Goal: Information Seeking & Learning: Learn about a topic

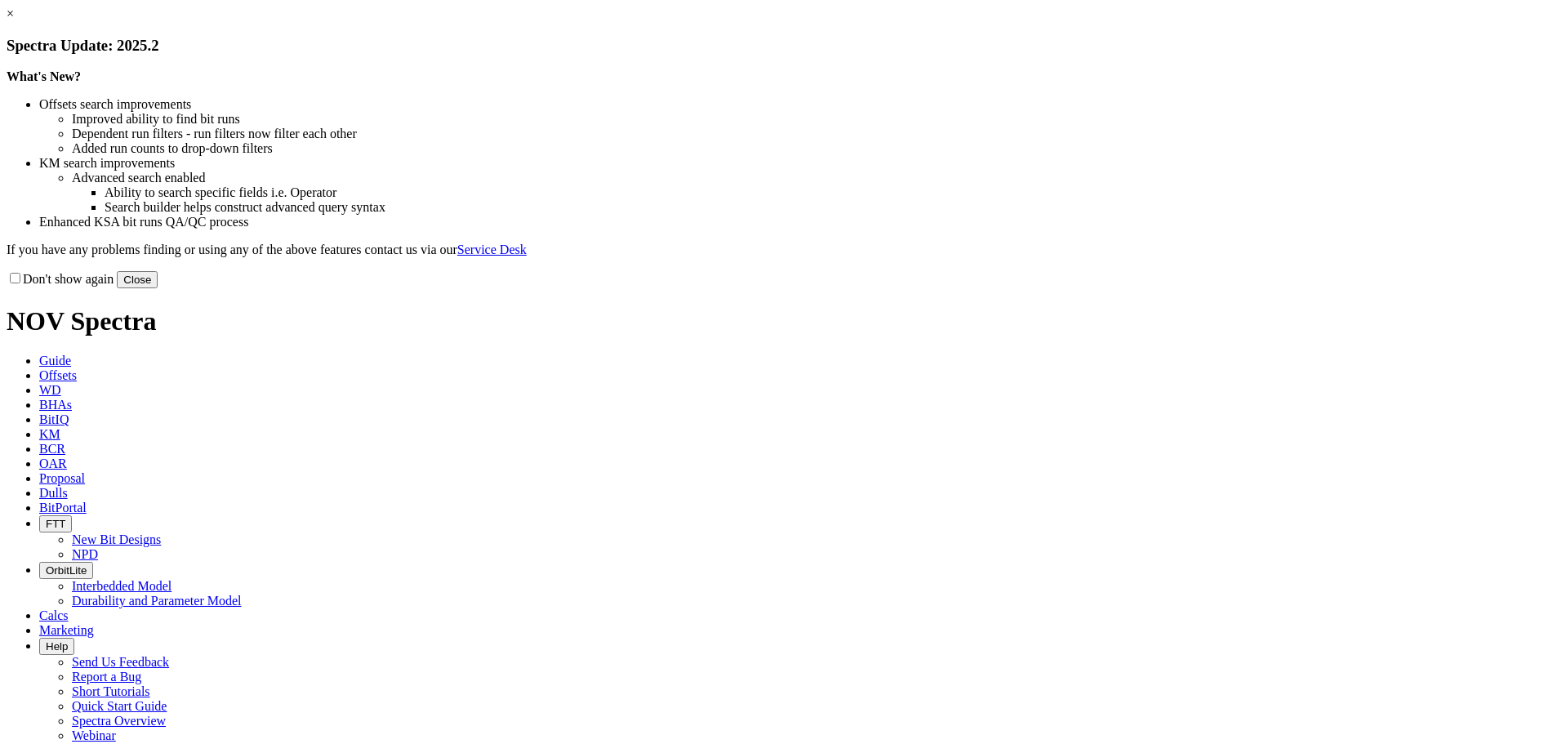
drag, startPoint x: 1110, startPoint y: 451, endPoint x: 969, endPoint y: 379, distance: 158.3
click at [157, 288] on button "Close" at bounding box center [137, 280] width 41 height 17
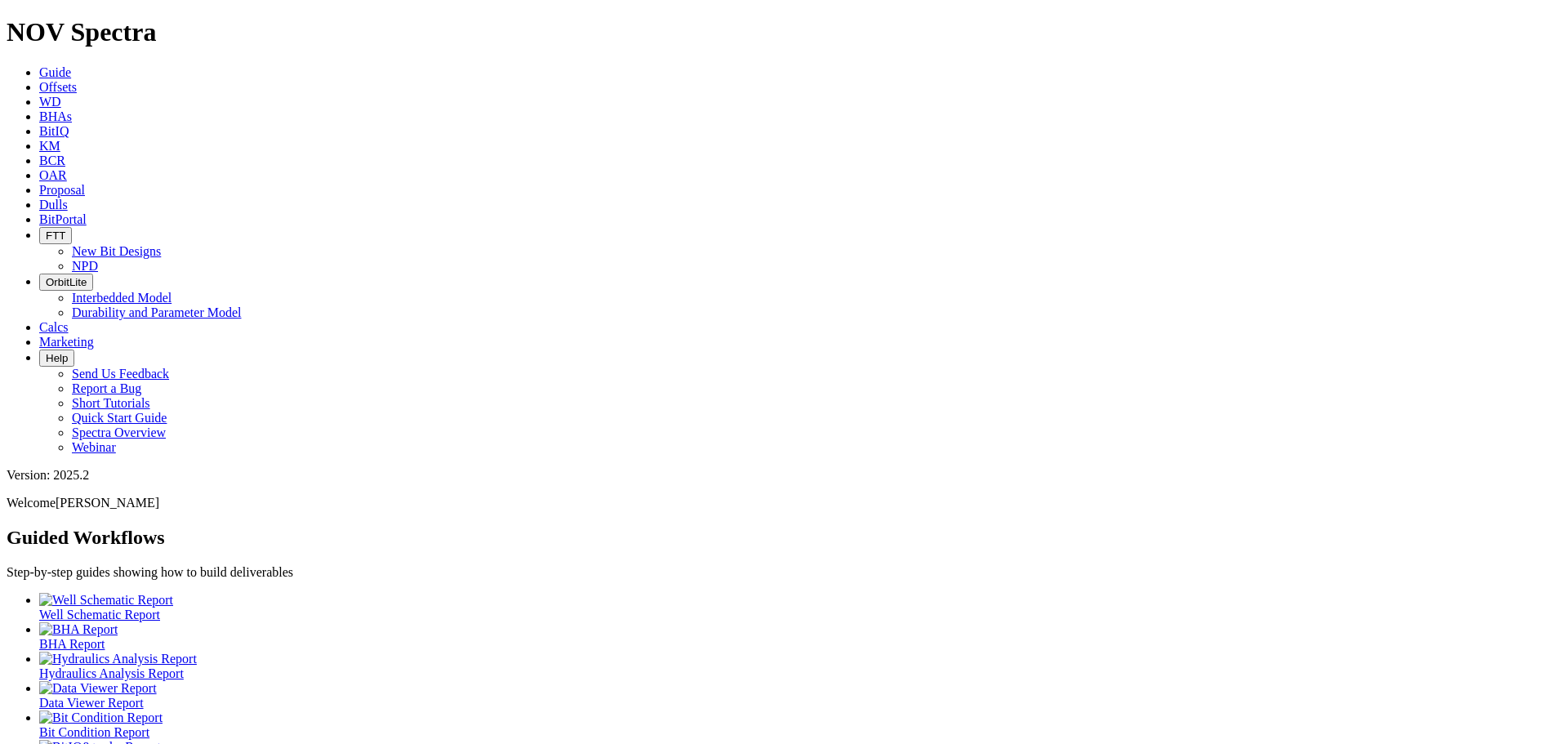
click at [60, 139] on span "KM" at bounding box center [49, 145] width 21 height 14
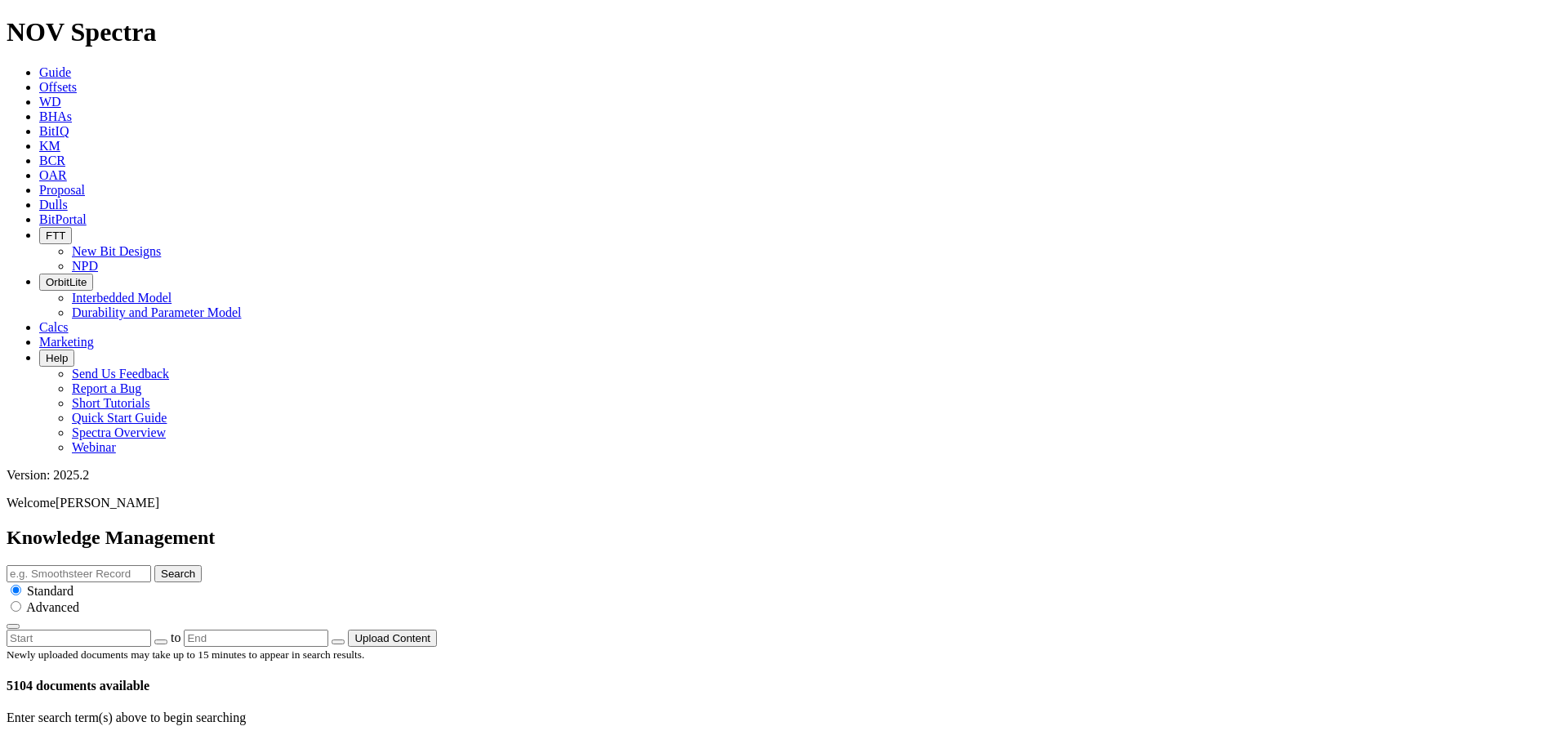
click at [87, 276] on span "OrbitLite" at bounding box center [66, 282] width 41 height 12
click at [241, 305] on link "Durability and Parameter Model" at bounding box center [157, 312] width 170 height 14
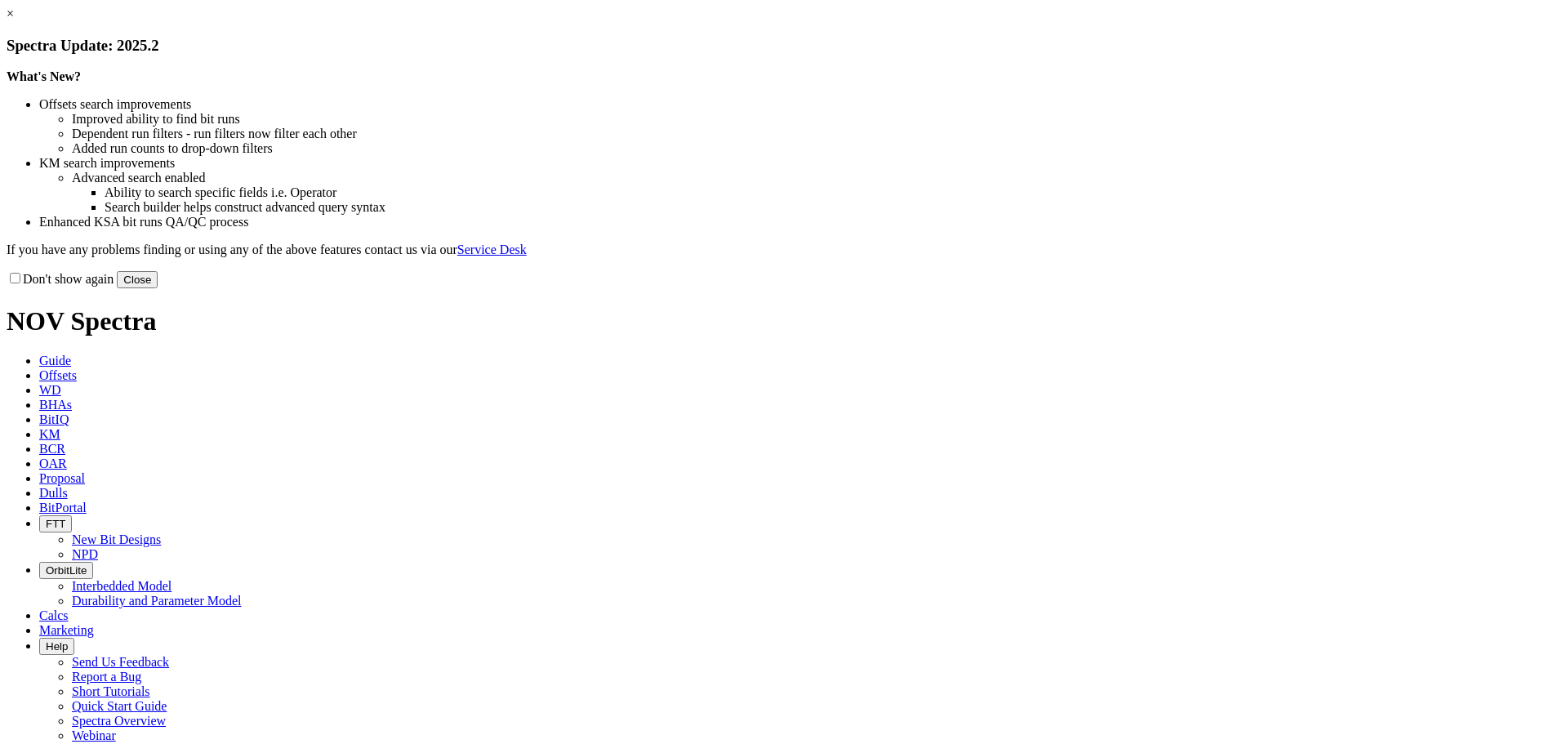
drag, startPoint x: 1113, startPoint y: 452, endPoint x: 1102, endPoint y: 451, distance: 11.0
click at [157, 288] on button "Close" at bounding box center [137, 280] width 41 height 17
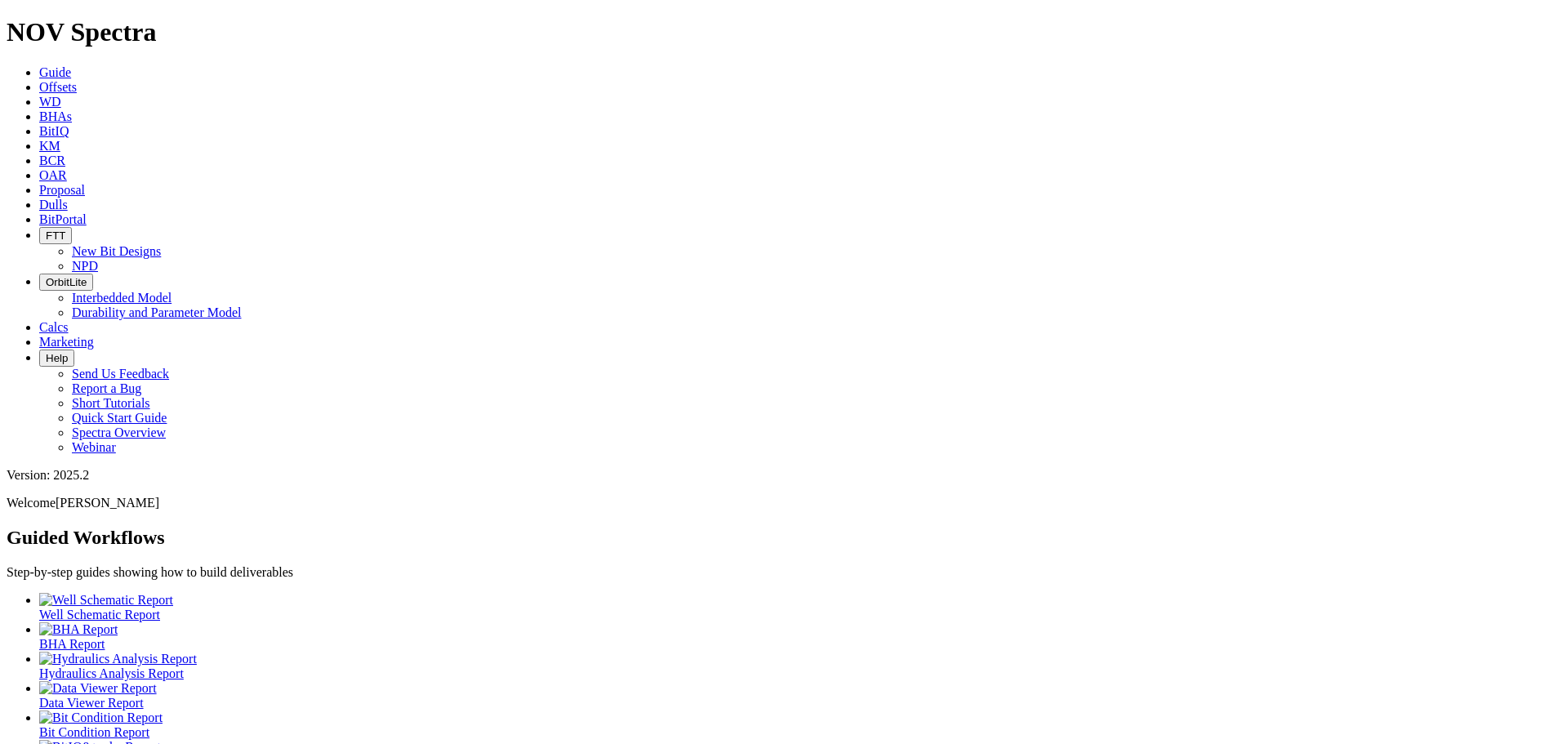
click at [46, 276] on icon "button" at bounding box center [46, 282] width 0 height 12
click at [172, 291] on link "Interbedded Model" at bounding box center [122, 297] width 100 height 14
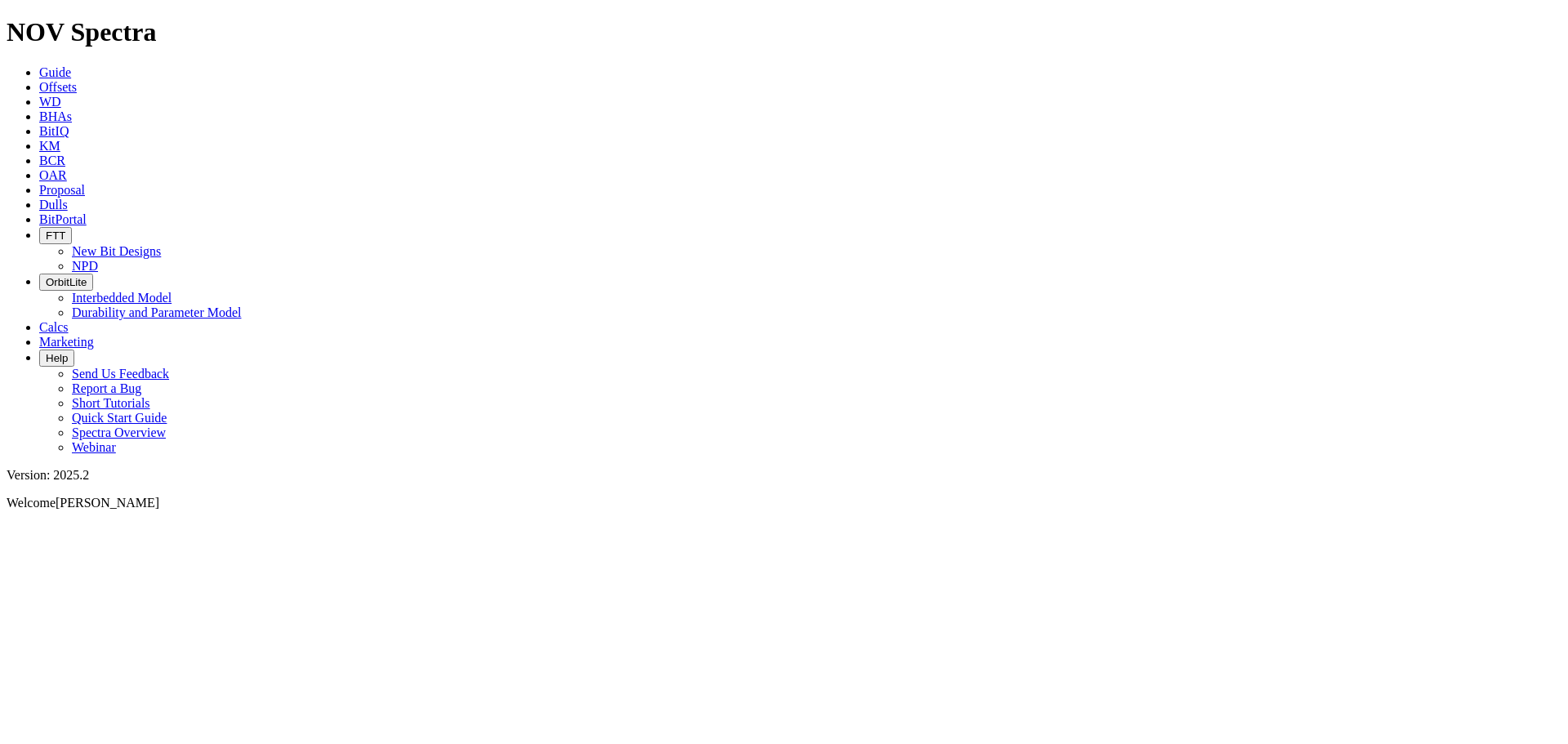
click at [93, 273] on button "OrbitLite" at bounding box center [66, 282] width 54 height 17
click at [241, 305] on link "Durability and Parameter Model" at bounding box center [157, 312] width 170 height 14
click at [72, 227] on button "FTT" at bounding box center [56, 235] width 33 height 17
click at [39, 212] on icon at bounding box center [39, 218] width 0 height 14
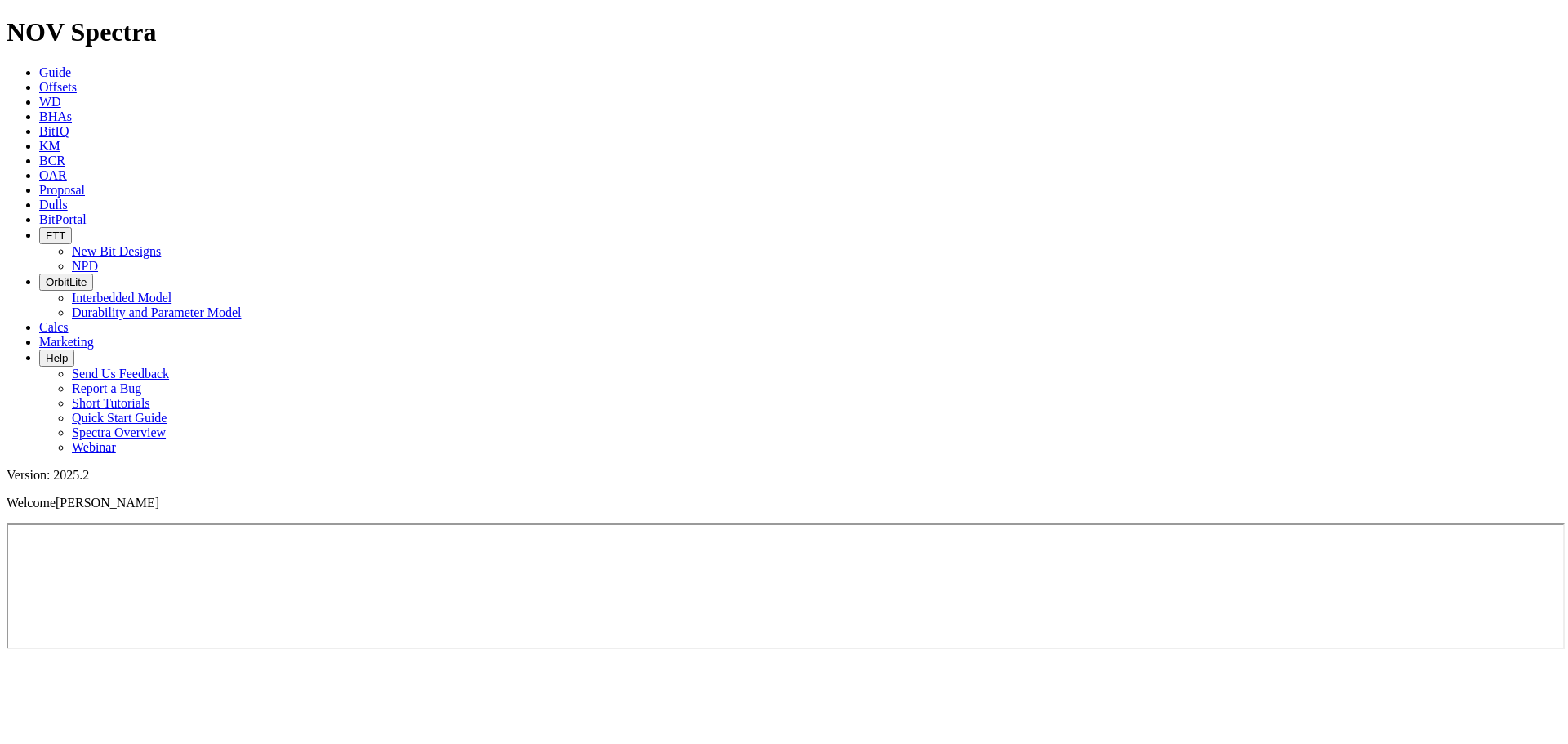
click at [46, 276] on icon "button" at bounding box center [46, 282] width 0 height 12
click at [241, 305] on link "Durability and Parameter Model" at bounding box center [157, 312] width 170 height 14
click at [39, 197] on icon at bounding box center [39, 204] width 0 height 14
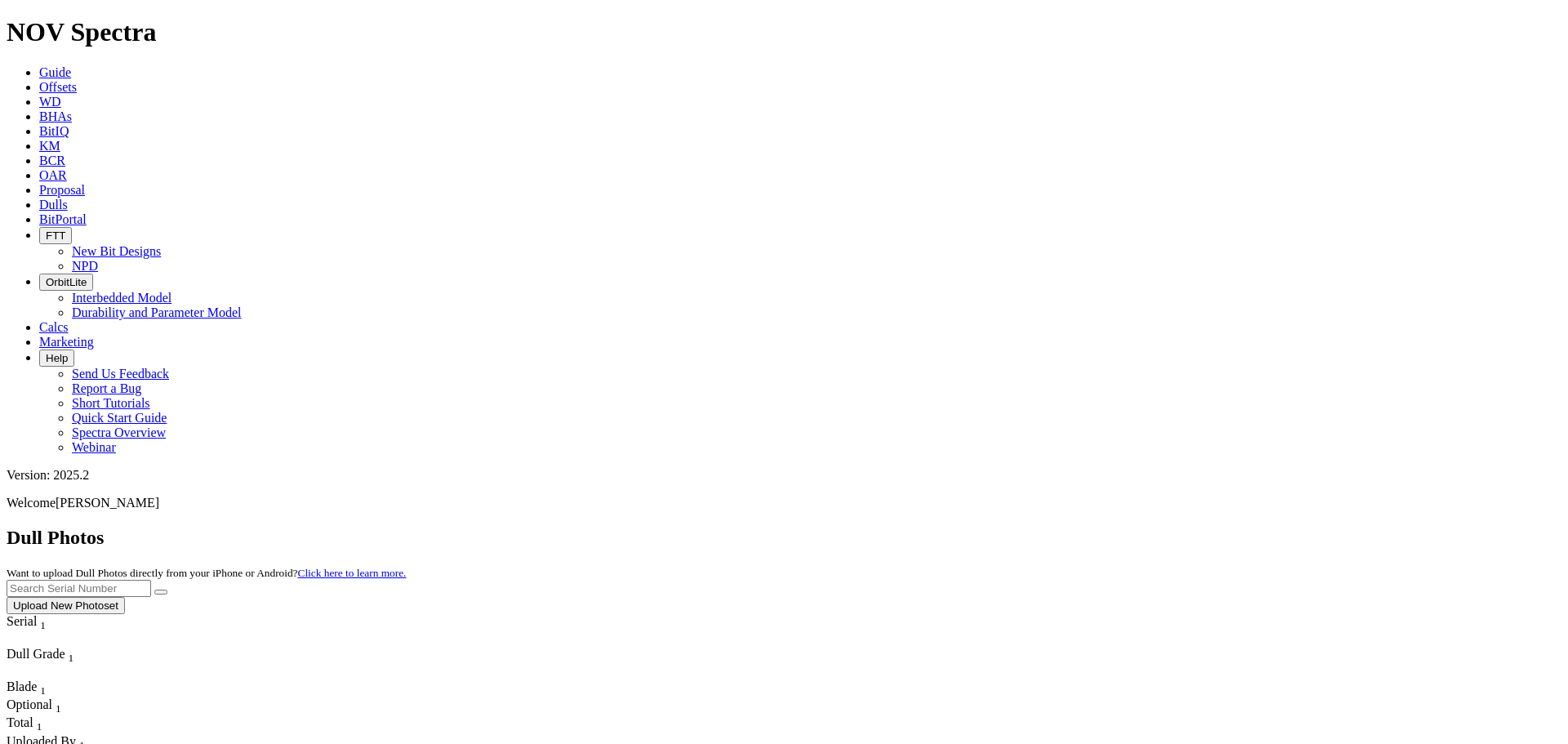
click at [39, 139] on icon at bounding box center [39, 145] width 0 height 14
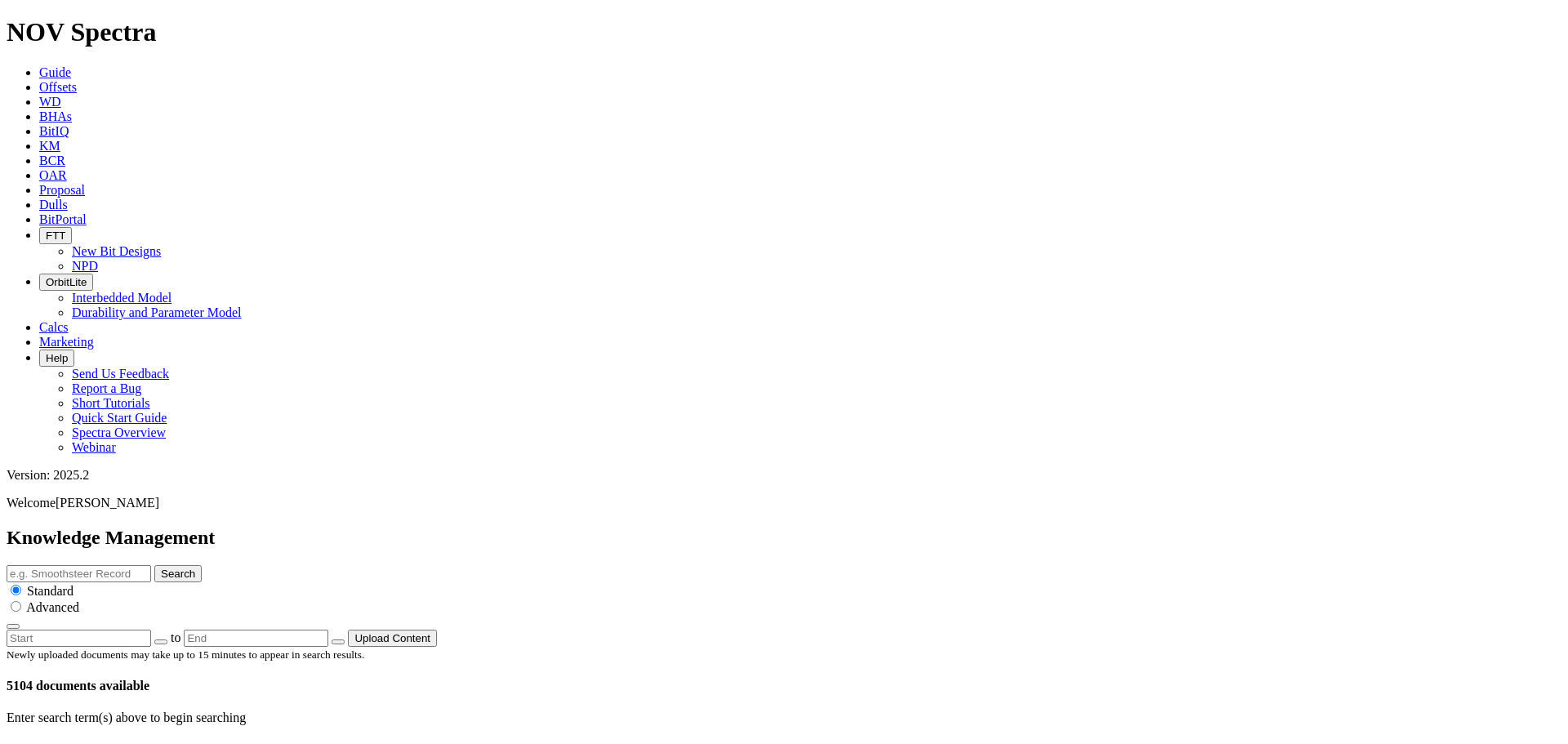
click at [93, 273] on button "OrbitLite" at bounding box center [66, 282] width 54 height 17
click at [241, 305] on link "Durability and Parameter Model" at bounding box center [157, 312] width 170 height 14
